Goal: Information Seeking & Learning: Learn about a topic

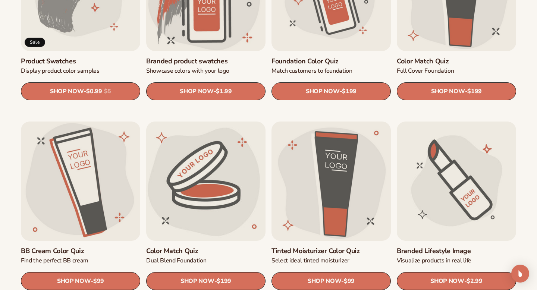
scroll to position [524, 0]
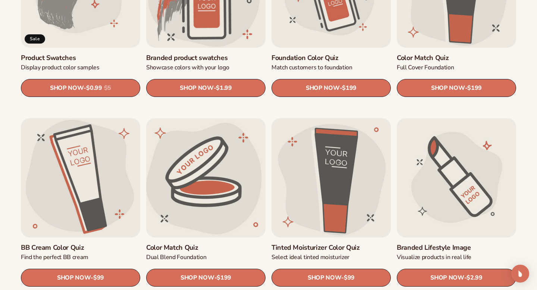
click at [196, 243] on link "Color Match Quiz" at bounding box center [205, 247] width 119 height 9
